Goal: Task Accomplishment & Management: Use online tool/utility

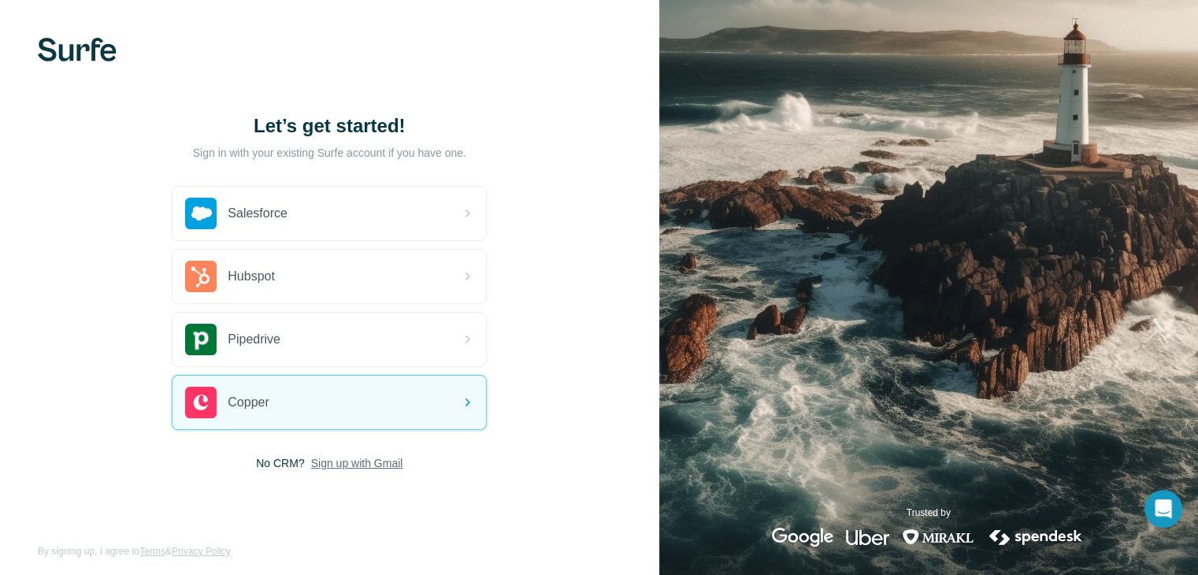
click at [362, 460] on span "Sign up with Gmail" at bounding box center [357, 463] width 92 height 16
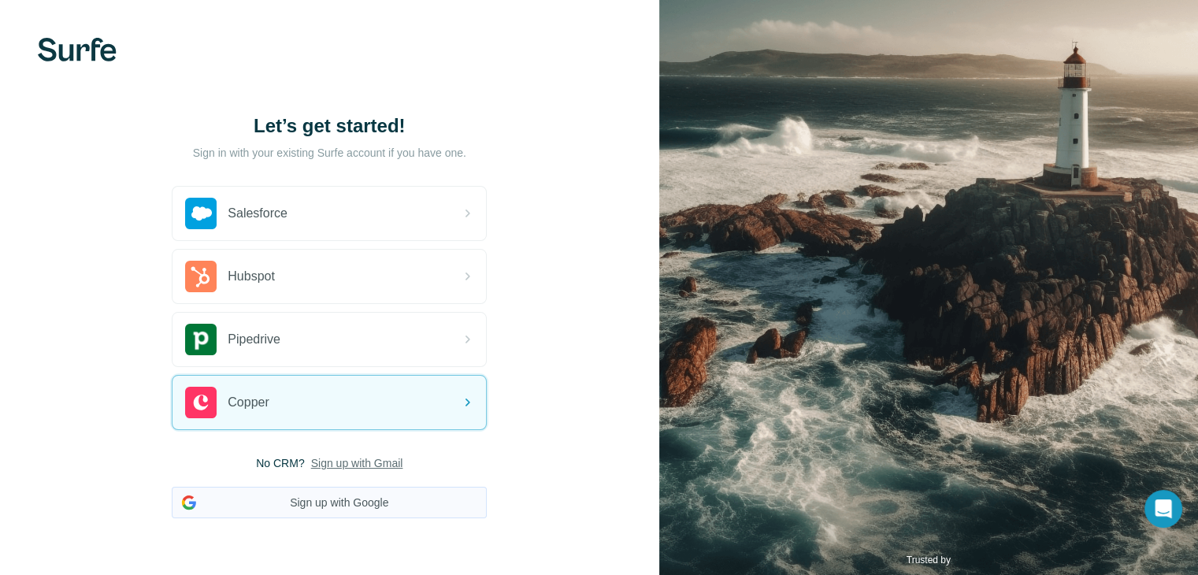
click at [350, 491] on button "Sign up with Google" at bounding box center [329, 502] width 315 height 31
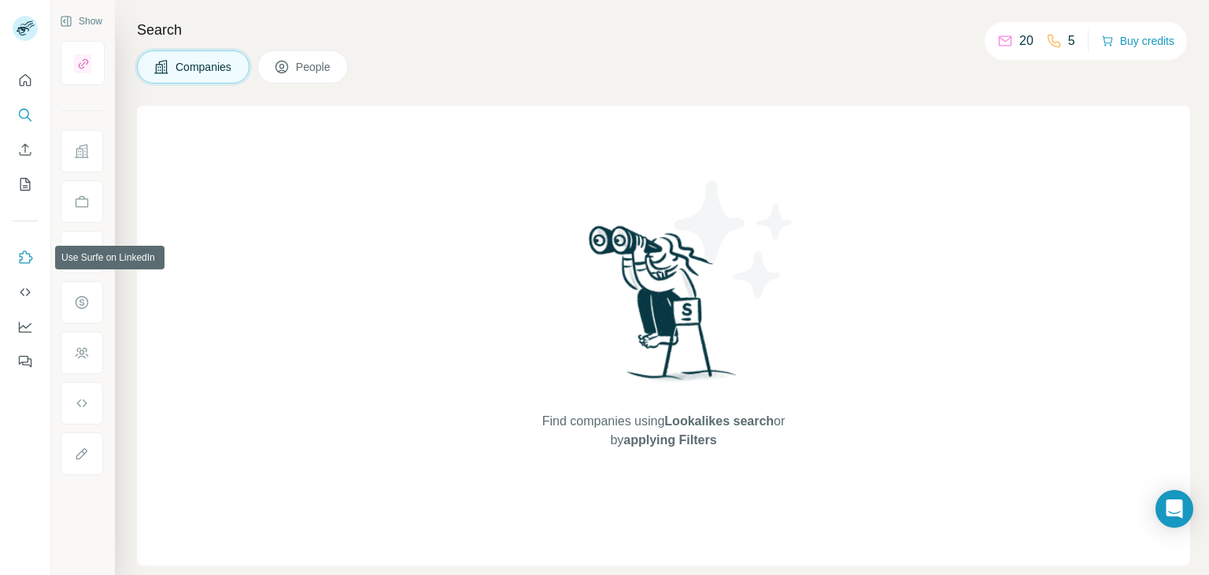
click at [21, 261] on icon "Use Surfe on LinkedIn" at bounding box center [25, 258] width 16 height 16
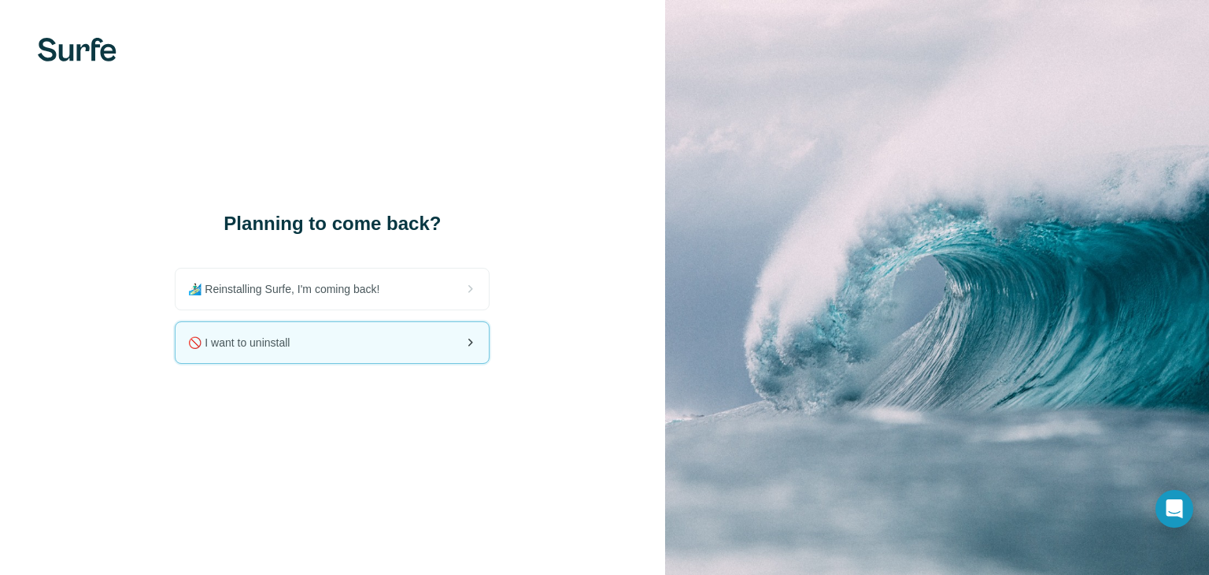
click at [332, 342] on div "🚫 I want to uninstall" at bounding box center [332, 342] width 313 height 41
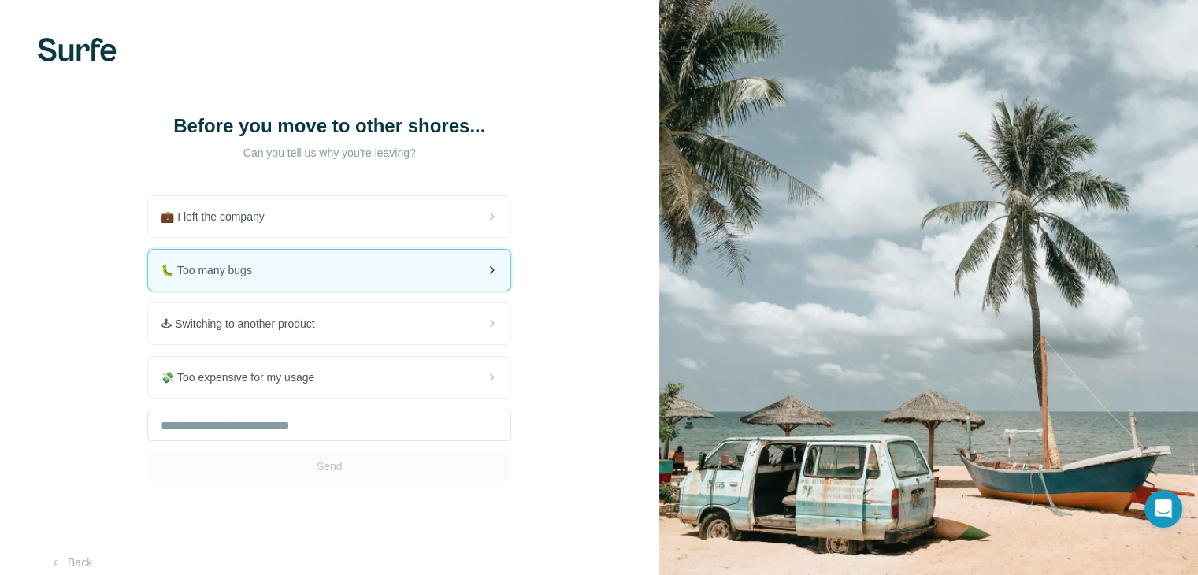
click at [420, 268] on div "🐛 Too many bugs" at bounding box center [329, 270] width 362 height 41
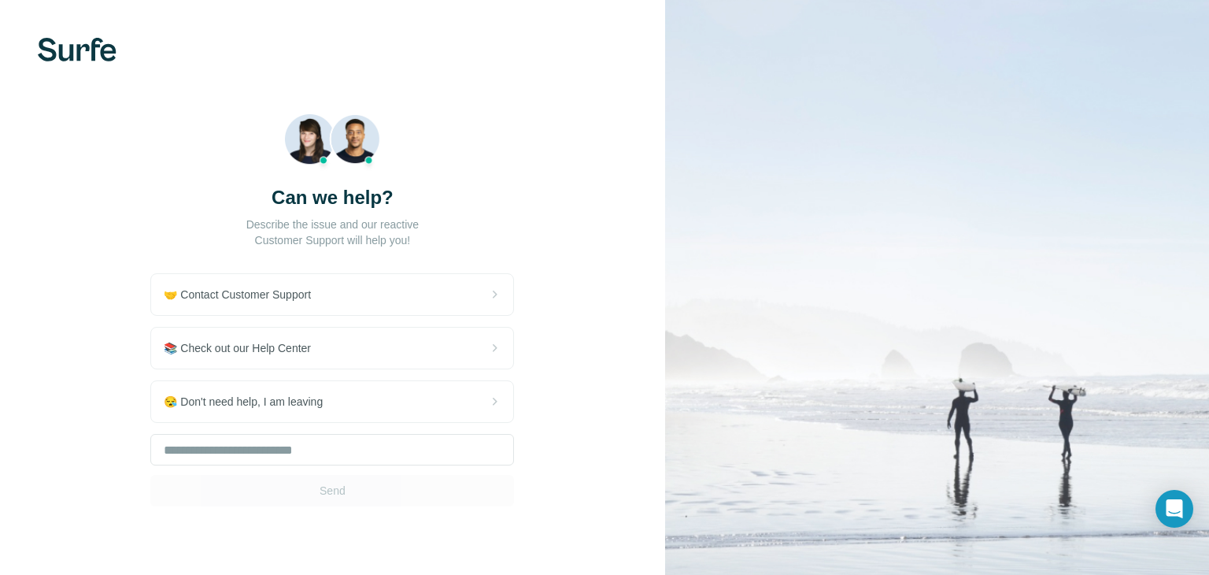
click at [420, 273] on div "🤝 Contact Customer Support 📚 Check out our Help Center 😪 Don't need help, I am …" at bounding box center [332, 389] width 364 height 233
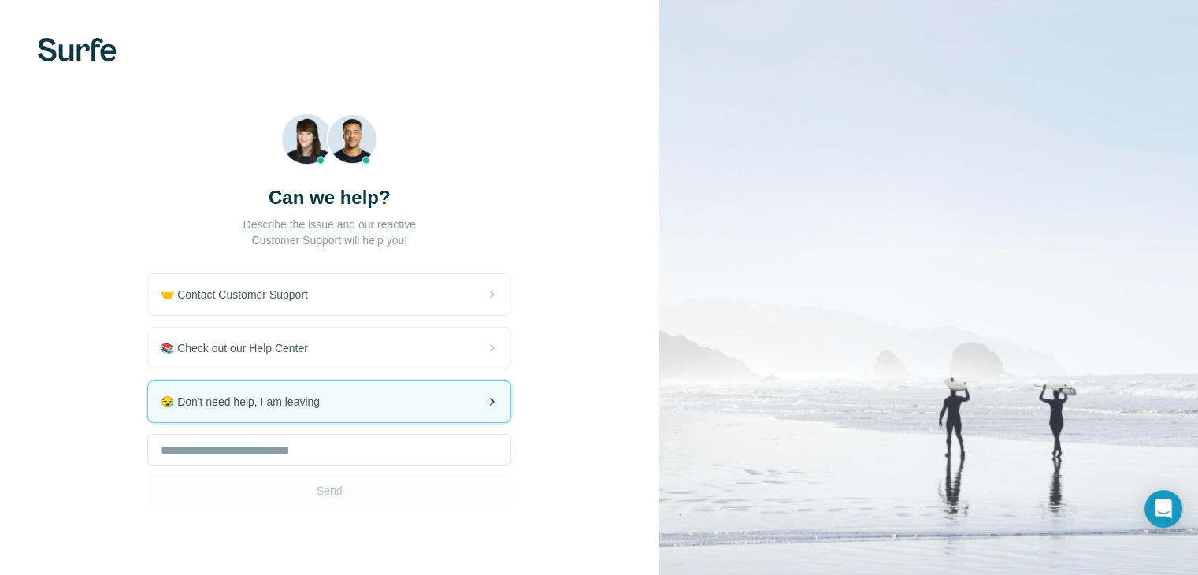
click at [447, 401] on div "😪 Don't need help, I am leaving" at bounding box center [329, 401] width 362 height 41
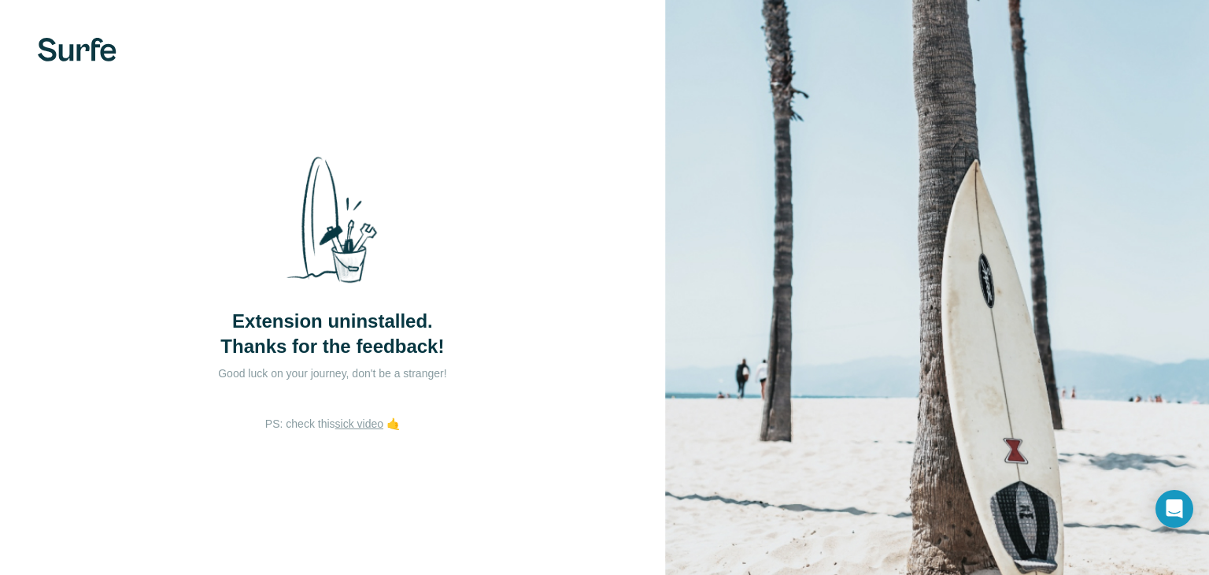
click at [447, 401] on div "Extension uninstalled. Thanks for the feedback! Good luck on your journey, don'…" at bounding box center [332, 287] width 665 height 575
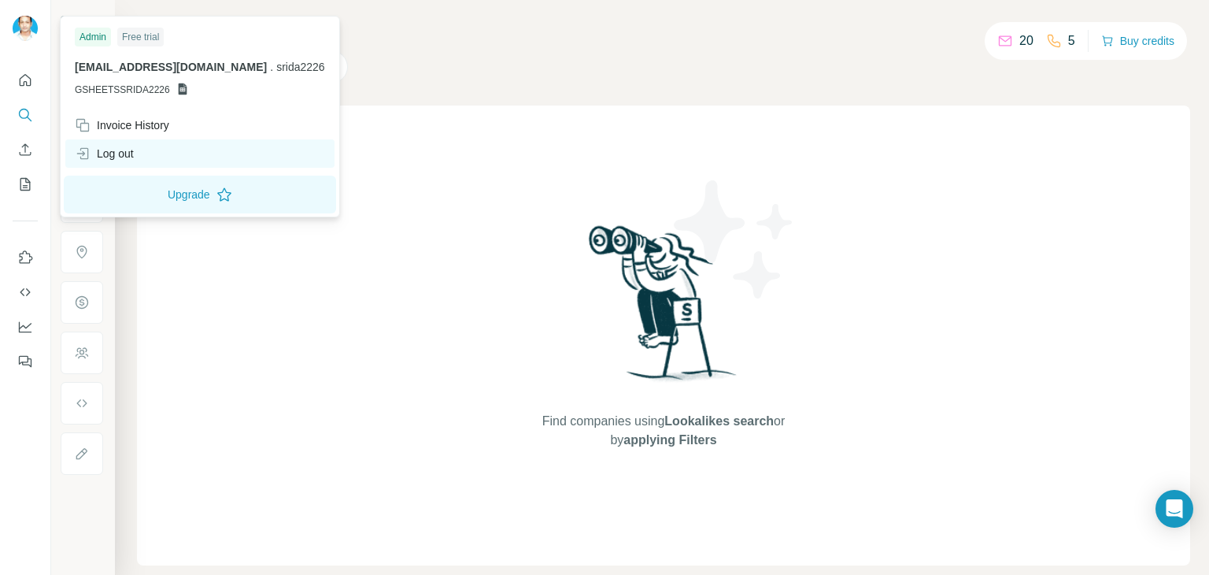
click at [103, 149] on div "Log out" at bounding box center [104, 154] width 59 height 16
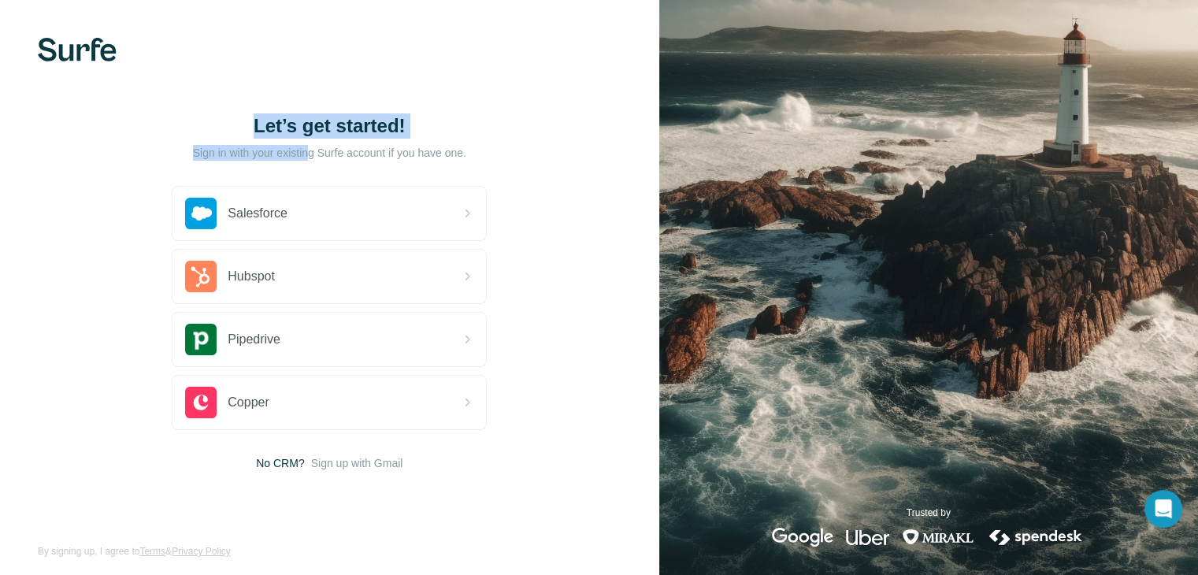
drag, startPoint x: 103, startPoint y: 149, endPoint x: 314, endPoint y: 161, distance: 211.4
click at [314, 161] on html "Let’s get started! Sign in with your existing Surfe account if you have one. Sa…" at bounding box center [599, 292] width 1198 height 584
click at [558, 171] on div "Let’s get started! Sign in with your existing Surfe account if you have one. Sa…" at bounding box center [329, 292] width 659 height 584
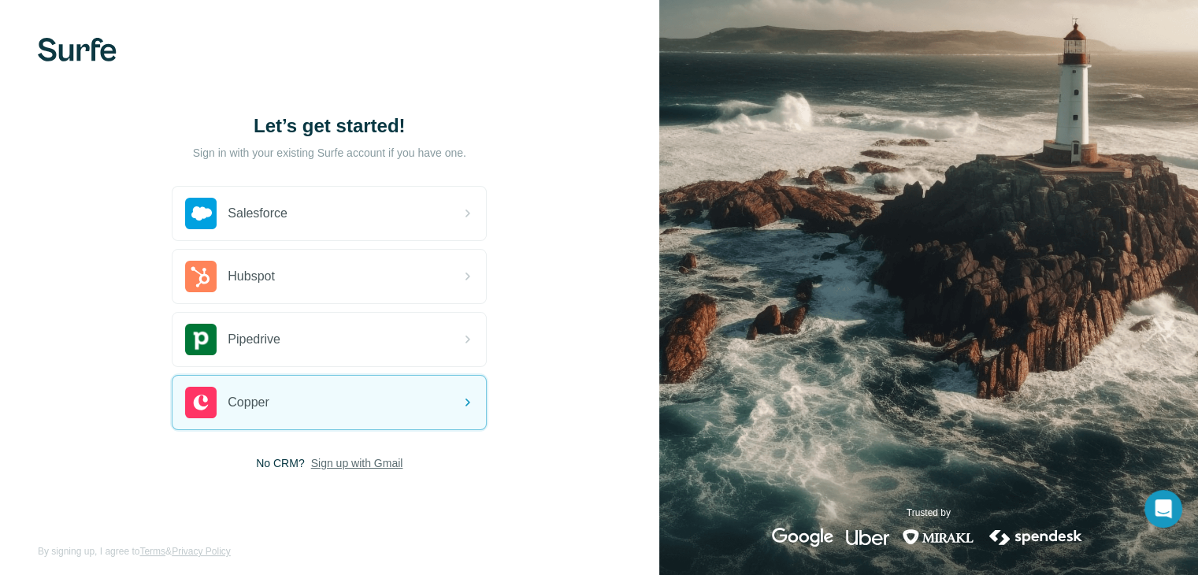
click at [362, 463] on span "Sign up with Gmail" at bounding box center [357, 463] width 92 height 16
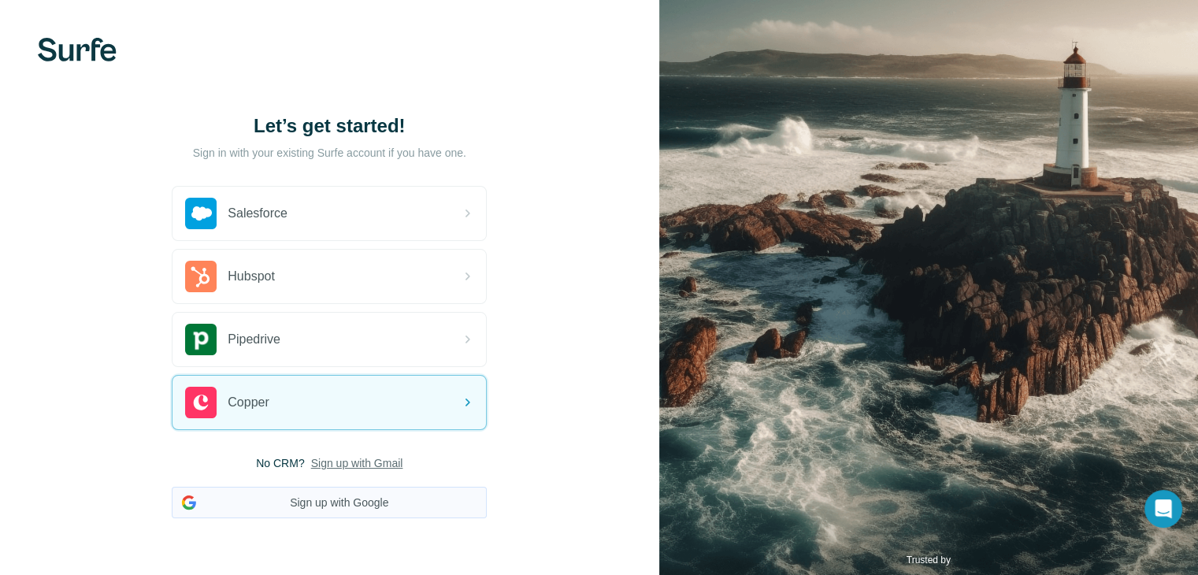
click at [368, 502] on button "Sign up with Google" at bounding box center [329, 502] width 315 height 31
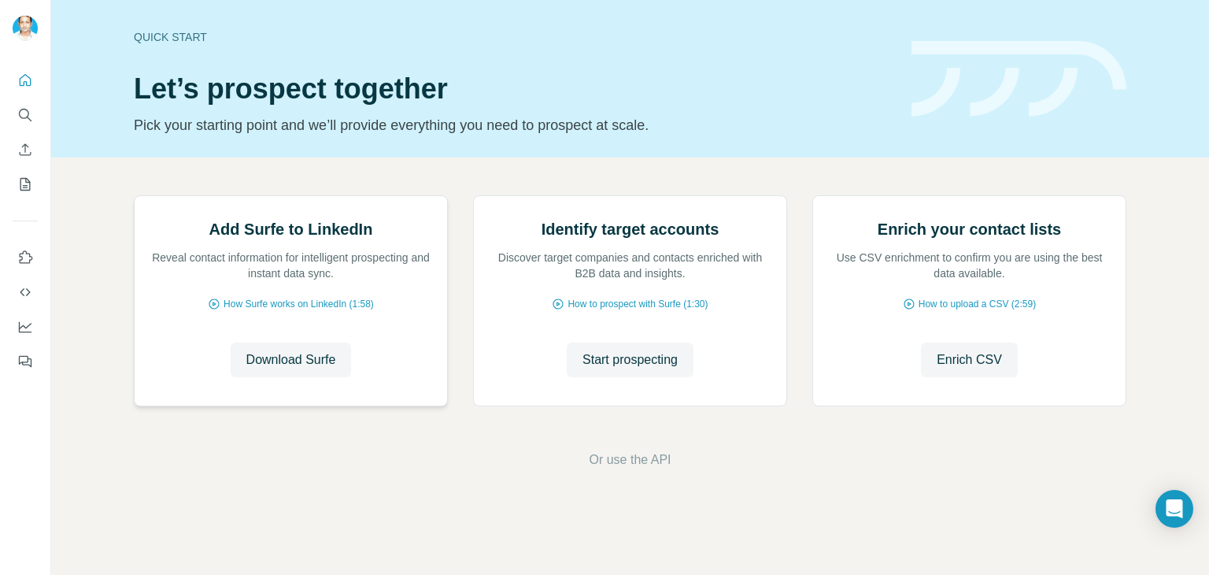
scroll to position [106, 0]
click at [277, 369] on span "Download Surfe" at bounding box center [291, 359] width 90 height 19
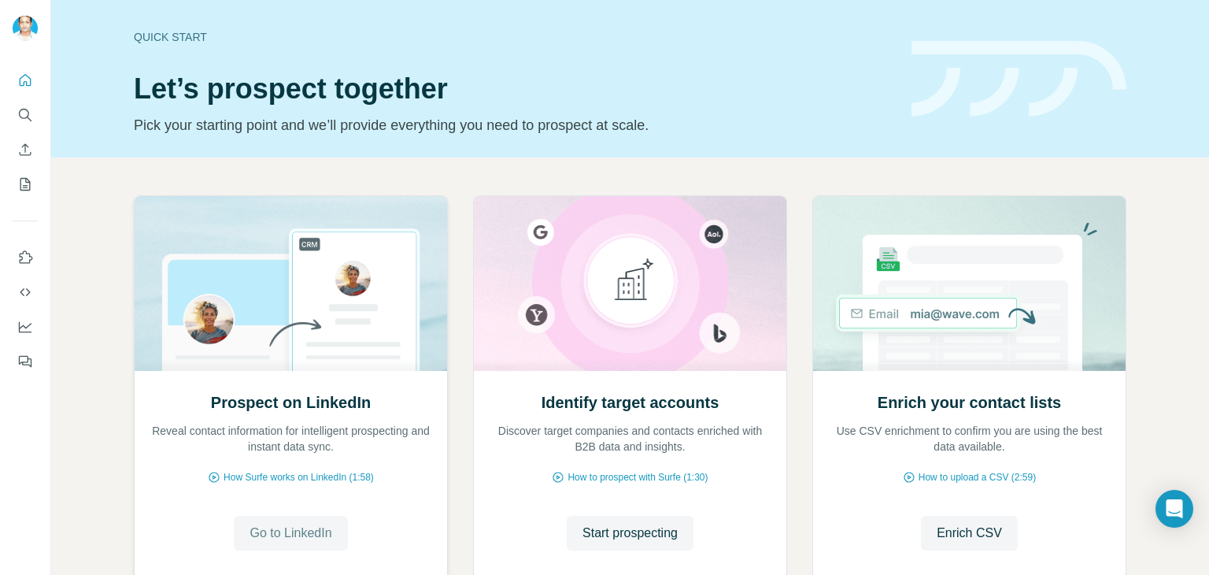
click at [271, 536] on span "Go to LinkedIn" at bounding box center [291, 533] width 82 height 19
